Goal: Task Accomplishment & Management: Use online tool/utility

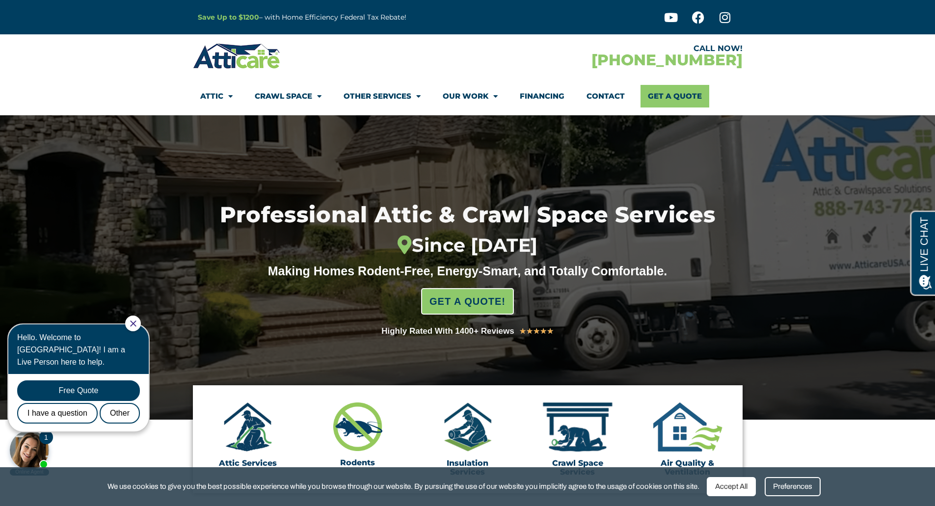
click at [133, 329] on div "Hello. Welcome to Atticare! I am a Live Person here to help." at bounding box center [78, 350] width 140 height 50
click at [137, 323] on icon "Close Chat" at bounding box center [133, 324] width 6 height 6
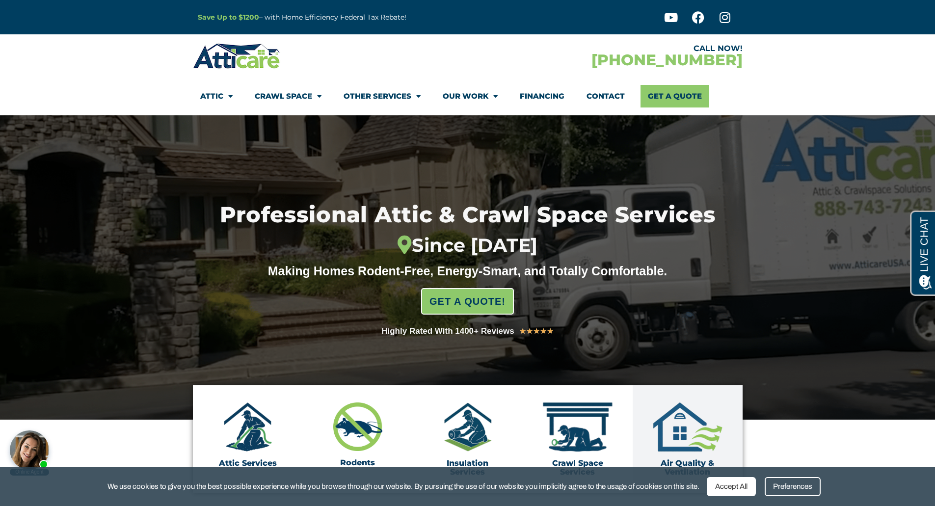
click at [734, 492] on div "Accept All" at bounding box center [731, 486] width 49 height 19
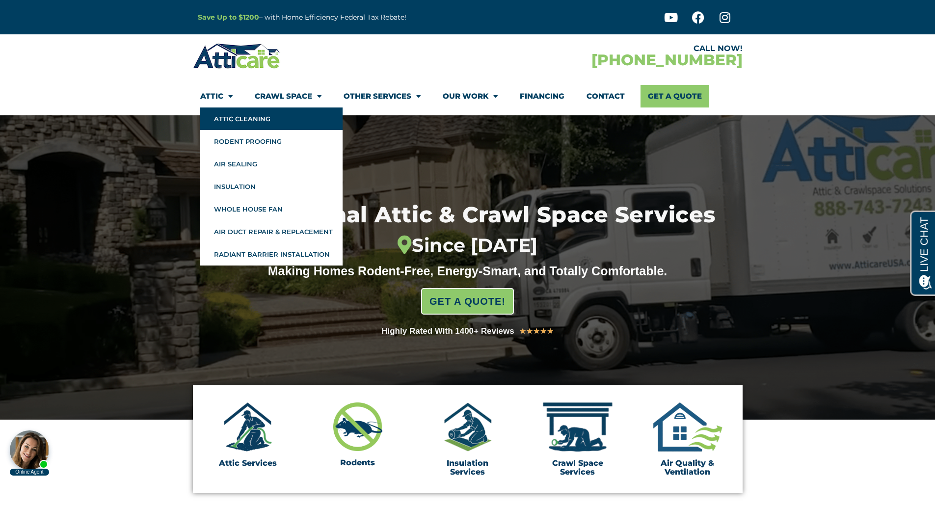
click at [220, 117] on link "Attic Cleaning" at bounding box center [271, 119] width 142 height 23
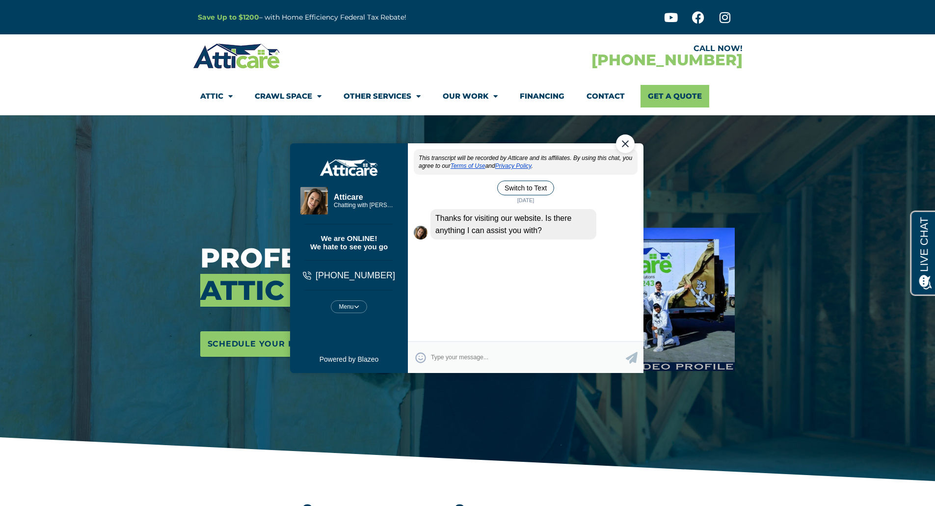
click at [629, 150] on div "Close Chat" at bounding box center [625, 143] width 19 height 19
